Goal: Task Accomplishment & Management: Manage account settings

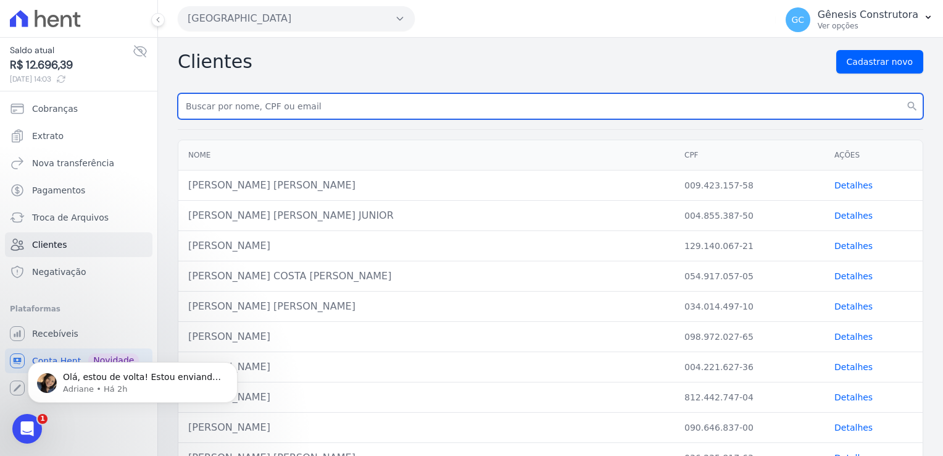
click at [298, 102] on input "text" at bounding box center [551, 106] width 746 height 26
paste input "[PERSON_NAME]"
type input "[PERSON_NAME]"
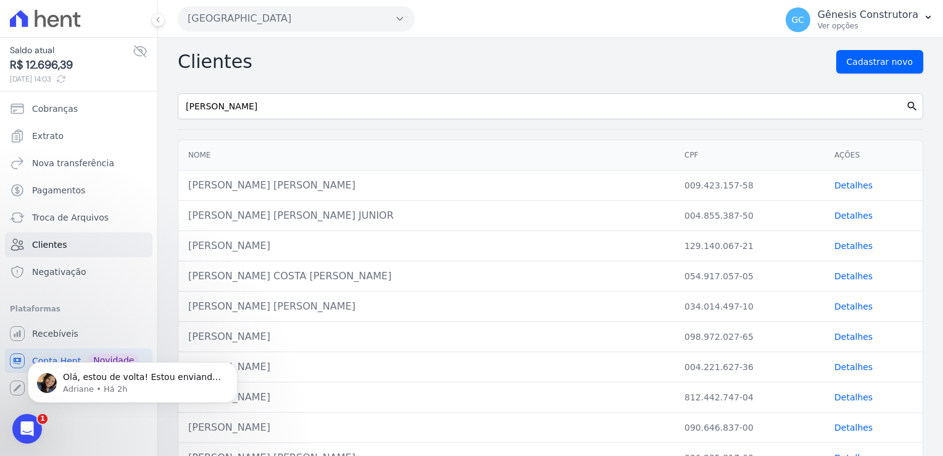
click at [906, 106] on icon "search" at bounding box center [912, 106] width 12 height 12
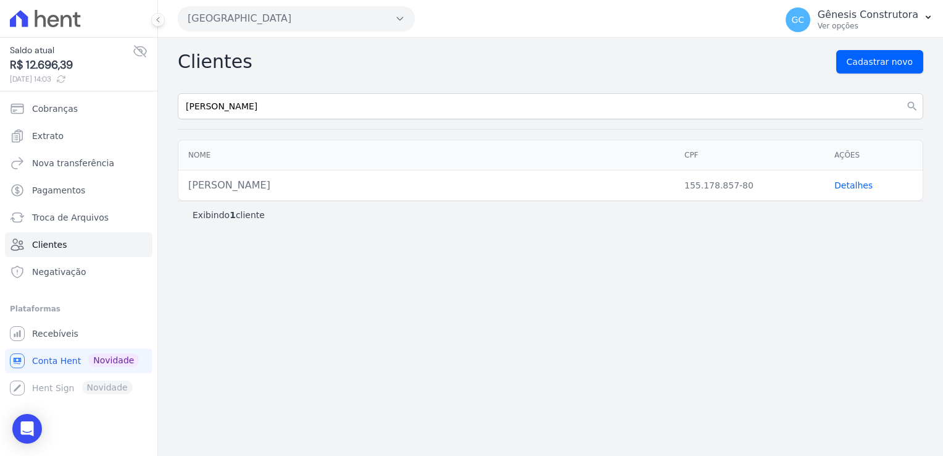
click at [839, 181] on link "Detalhes" at bounding box center [854, 185] width 38 height 10
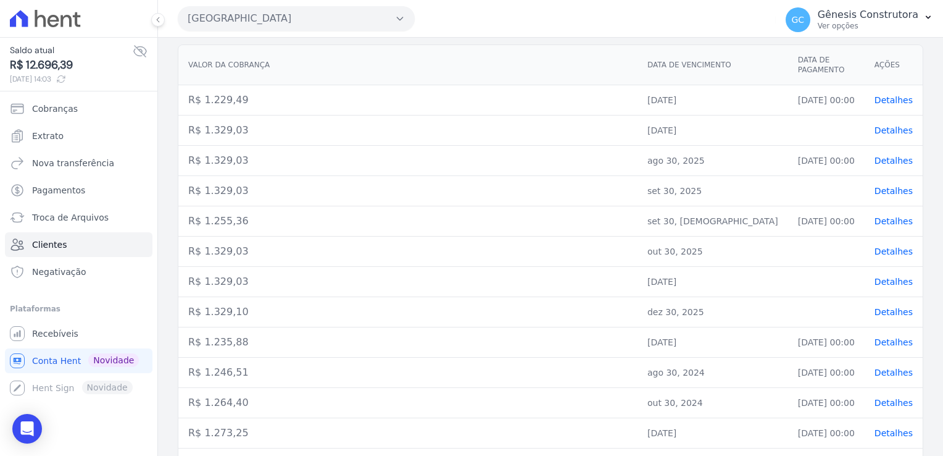
scroll to position [158, 0]
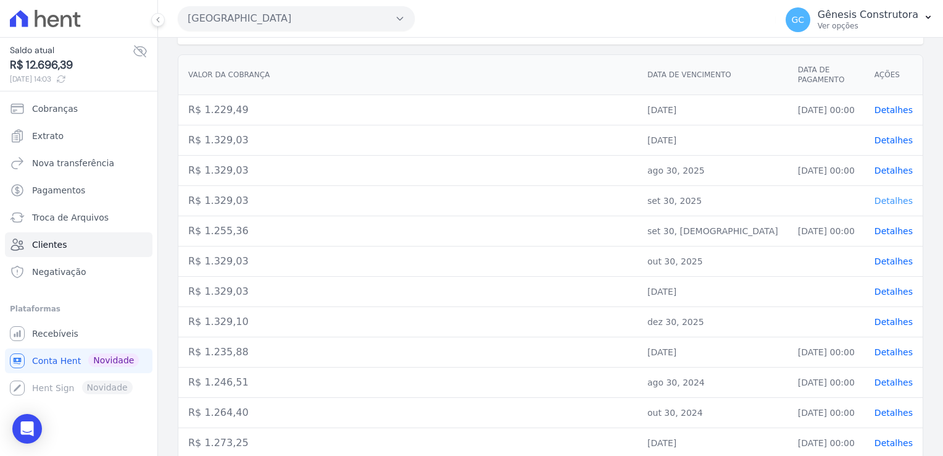
click at [875, 204] on span "Detalhes" at bounding box center [894, 201] width 38 height 10
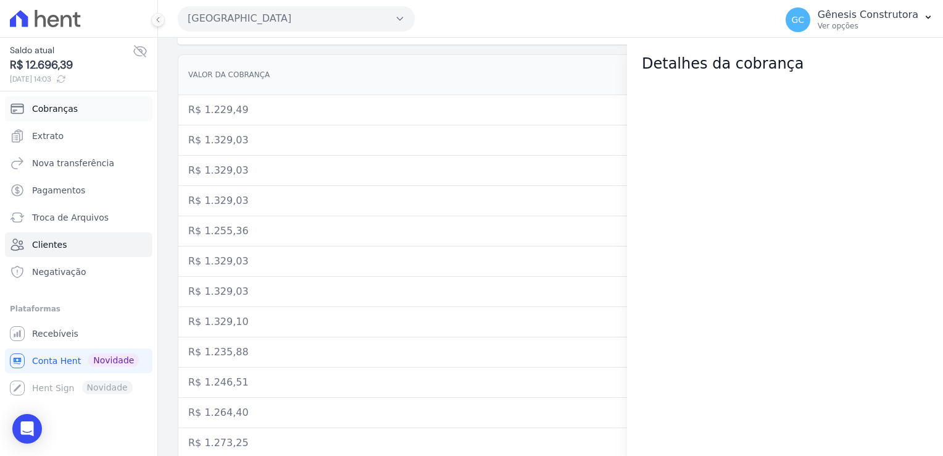
click at [58, 109] on span "Cobranças" at bounding box center [55, 108] width 46 height 12
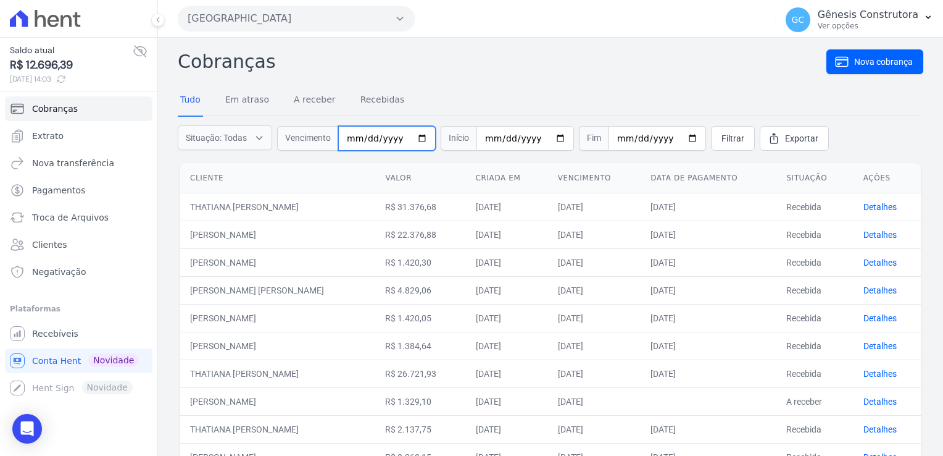
click at [356, 137] on input "date" at bounding box center [387, 138] width 98 height 25
type input "[DATE]"
click at [722, 136] on span "Filtrar" at bounding box center [733, 138] width 23 height 12
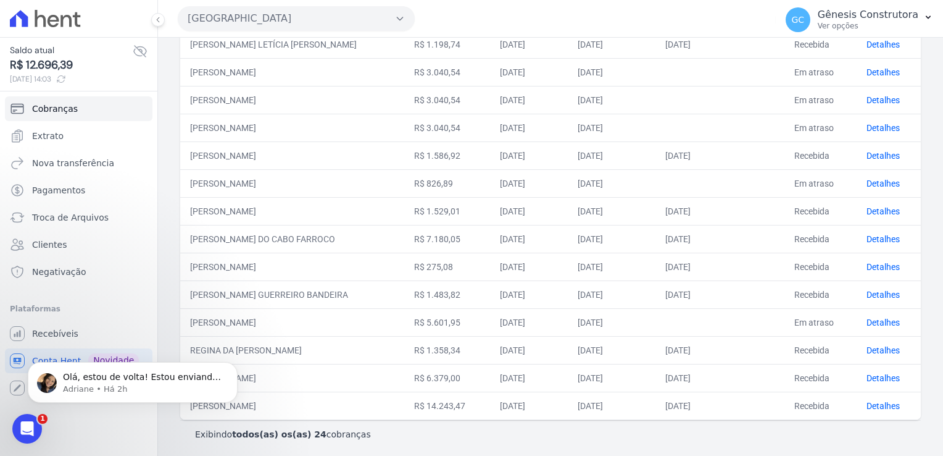
scroll to position [441, 0]
click at [233, 364] on icon "Dismiss notification" at bounding box center [234, 365] width 4 height 4
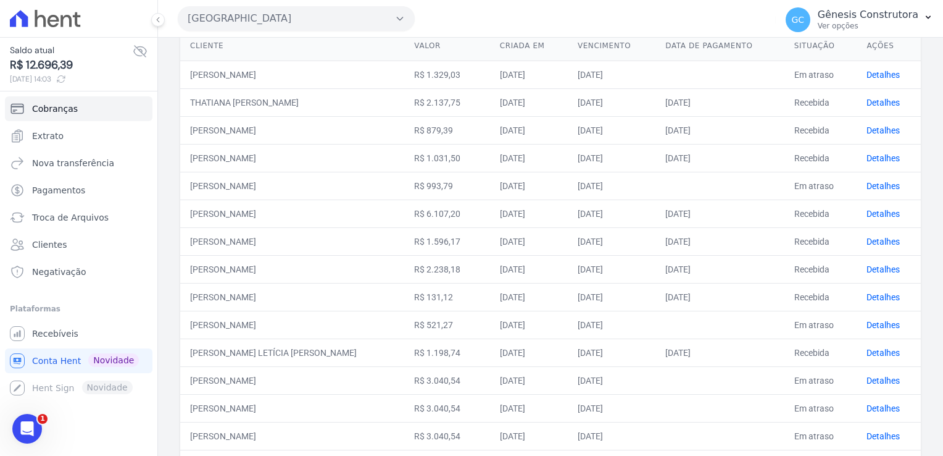
scroll to position [70, 0]
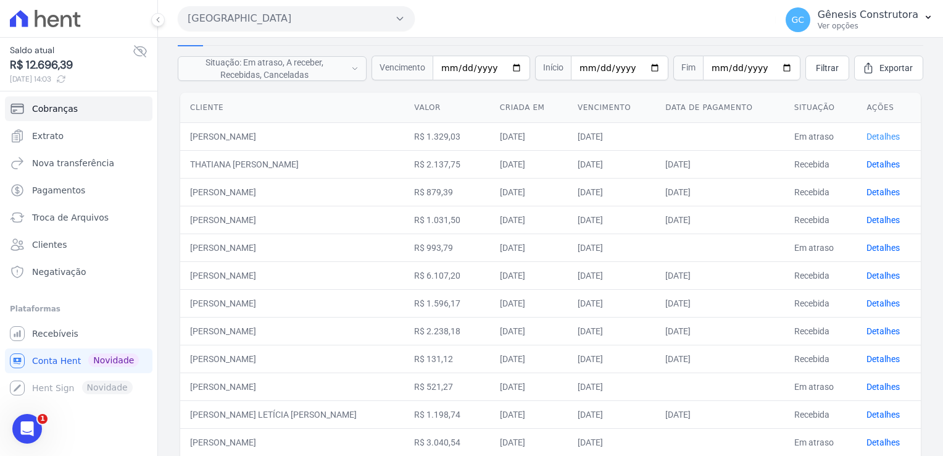
click at [891, 131] on link "Detalhes" at bounding box center [883, 136] width 33 height 10
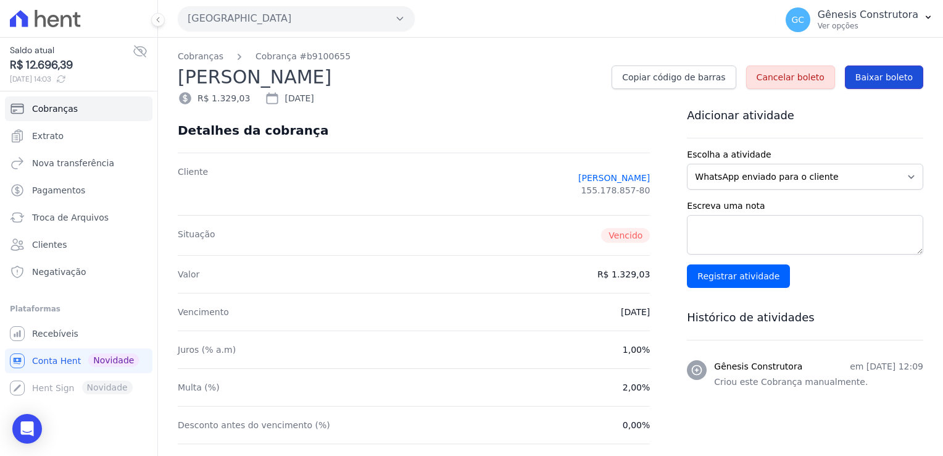
click at [887, 81] on span "Baixar boleto" at bounding box center [884, 77] width 57 height 12
